Goal: Navigation & Orientation: Find specific page/section

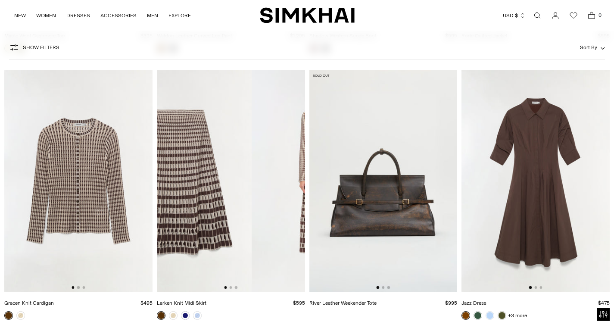
scroll to position [10205, 0]
click at [336, 57] on div "Show Filters Show Filters Sort By Recommended Most Popular Newest" at bounding box center [307, 48] width 596 height 24
click at [320, 9] on img "SIMKHAI" at bounding box center [307, 15] width 95 height 17
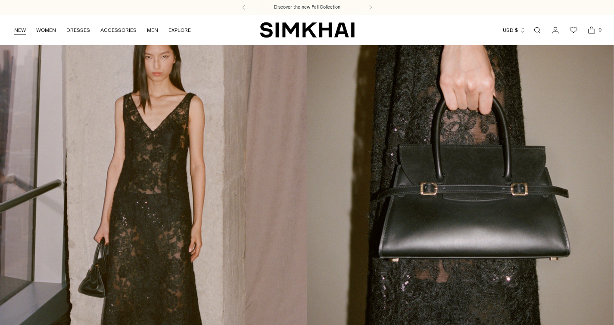
click at [21, 27] on link "NEW" at bounding box center [20, 30] width 12 height 19
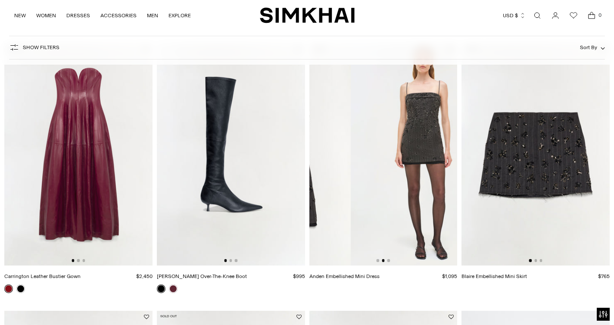
scroll to position [0, 125]
